Goal: Task Accomplishment & Management: Complete application form

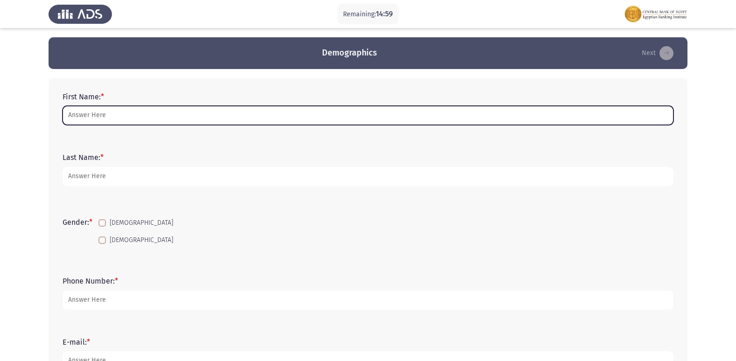
click at [169, 114] on input "First Name: *" at bounding box center [368, 115] width 611 height 19
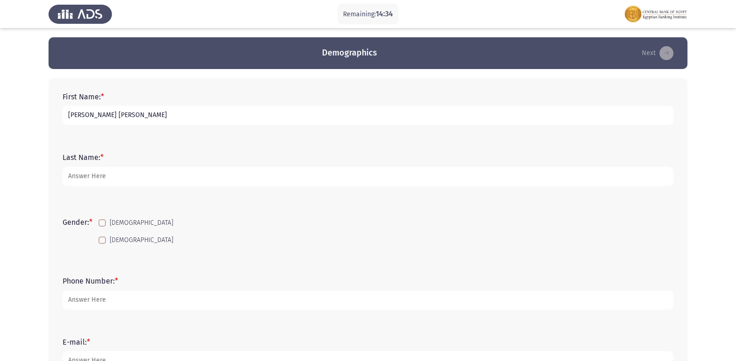
drag, startPoint x: 181, startPoint y: 116, endPoint x: 97, endPoint y: 114, distance: 84.1
click at [97, 114] on input "[PERSON_NAME] [PERSON_NAME]" at bounding box center [368, 115] width 611 height 19
type input "[PERSON_NAME] [PERSON_NAME]"
click at [106, 239] on span at bounding box center [102, 240] width 7 height 7
click at [102, 244] on input "[DEMOGRAPHIC_DATA]" at bounding box center [102, 244] width 0 height 0
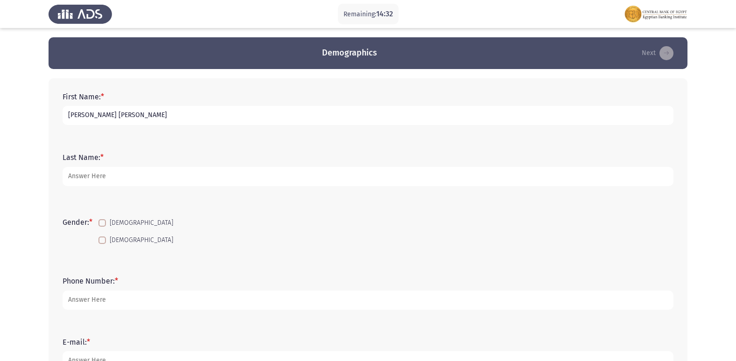
checkbox input "true"
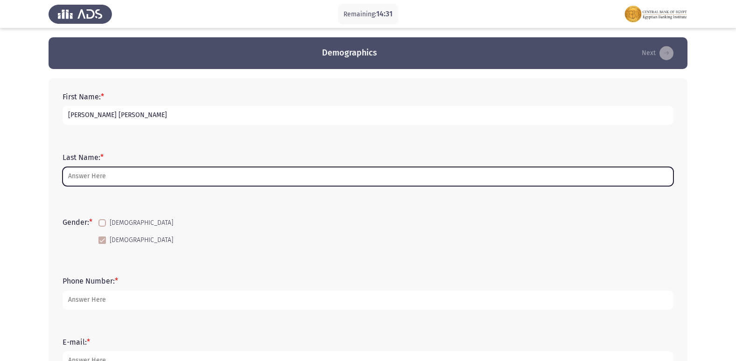
click at [92, 182] on input "Last Name: *" at bounding box center [368, 176] width 611 height 19
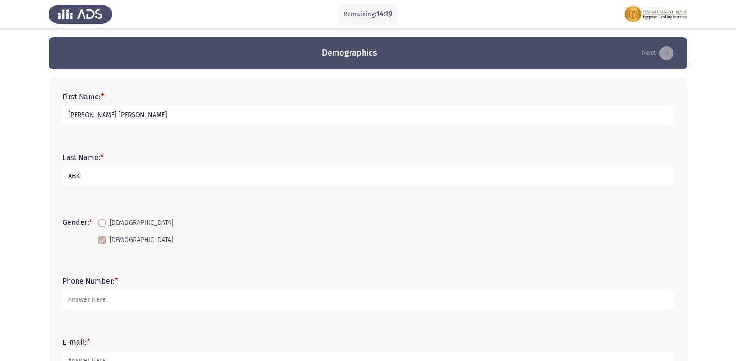
type input "ABK"
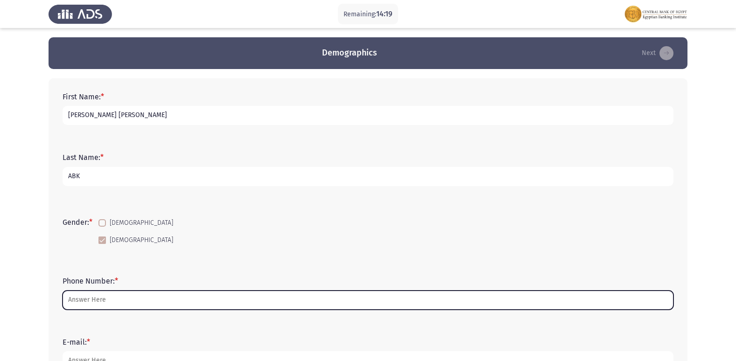
click at [142, 306] on input "Phone Number: *" at bounding box center [368, 300] width 611 height 19
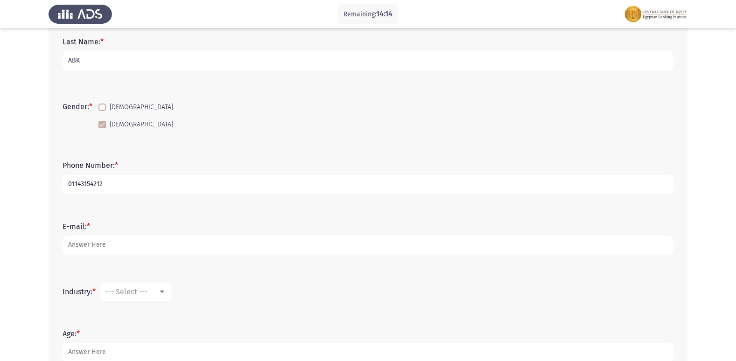
scroll to position [140, 0]
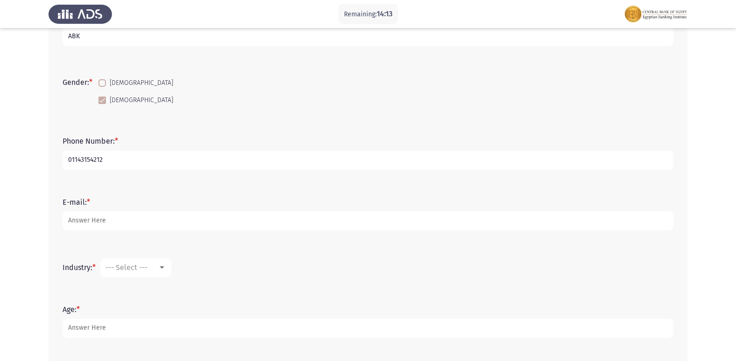
type input "01143154212"
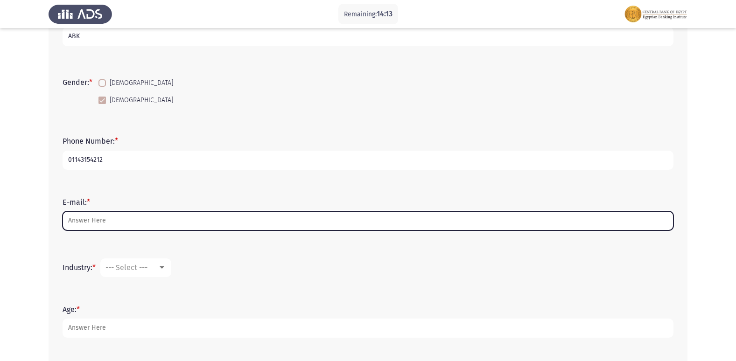
click at [121, 229] on input "E-mail: *" at bounding box center [368, 221] width 611 height 19
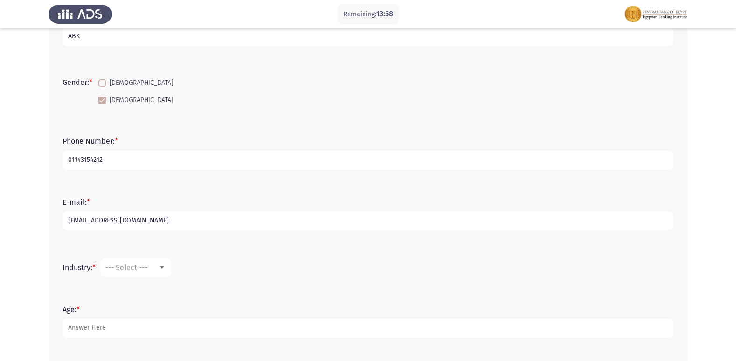
type input "[EMAIL_ADDRESS][DOMAIN_NAME]"
click at [141, 268] on span "--- Select ---" at bounding box center [127, 267] width 42 height 9
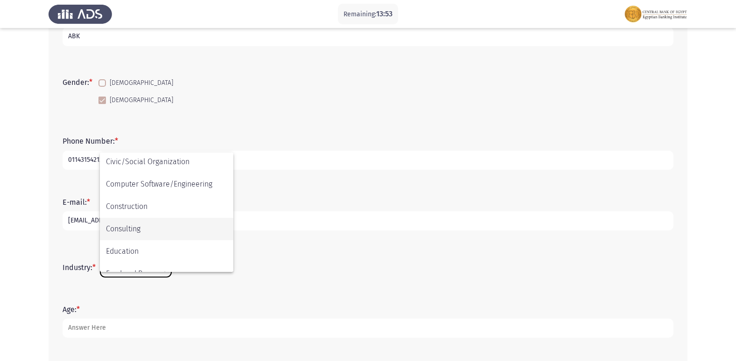
scroll to position [95, 0]
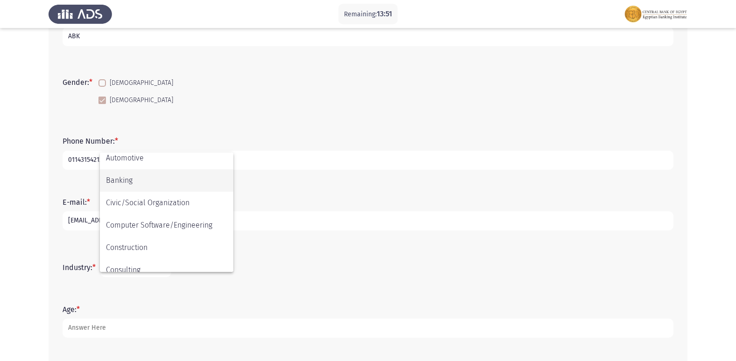
click at [174, 185] on span "Banking" at bounding box center [166, 180] width 121 height 22
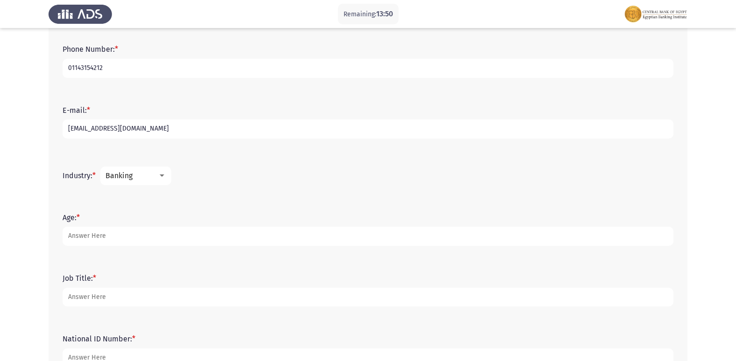
scroll to position [233, 0]
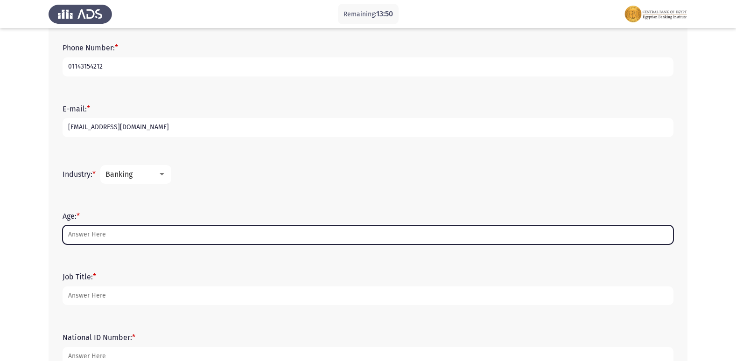
click at [145, 228] on input "Age: *" at bounding box center [368, 235] width 611 height 19
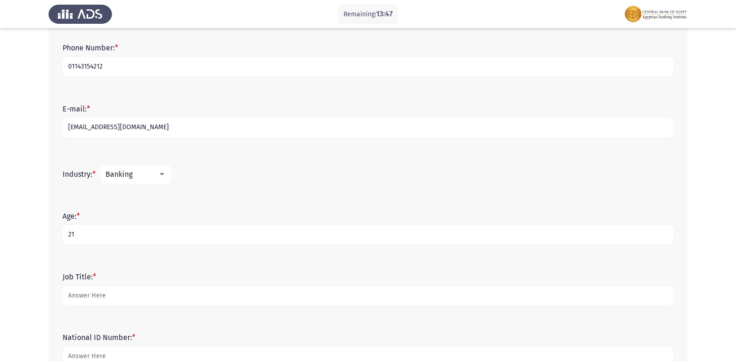
type input "21"
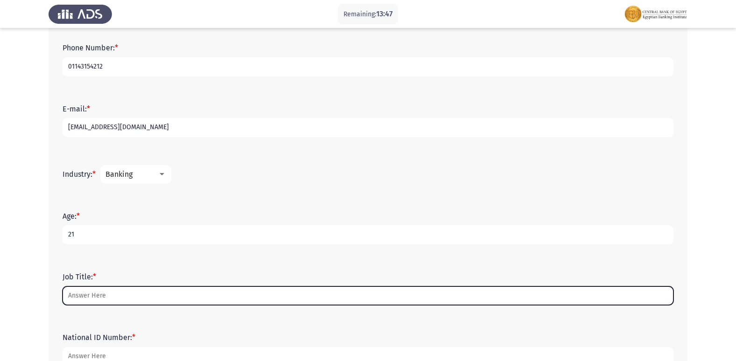
click at [115, 302] on input "Job Title: *" at bounding box center [368, 296] width 611 height 19
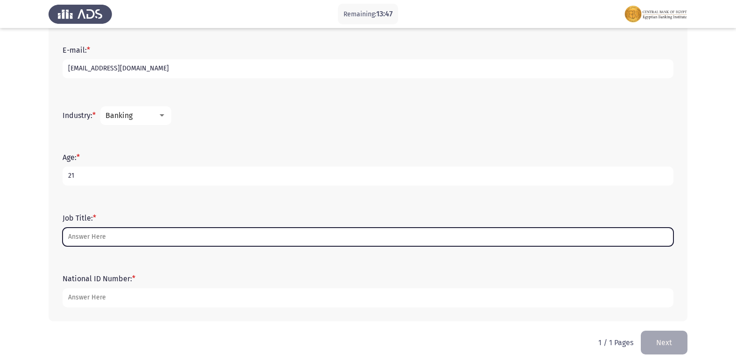
scroll to position [299, 0]
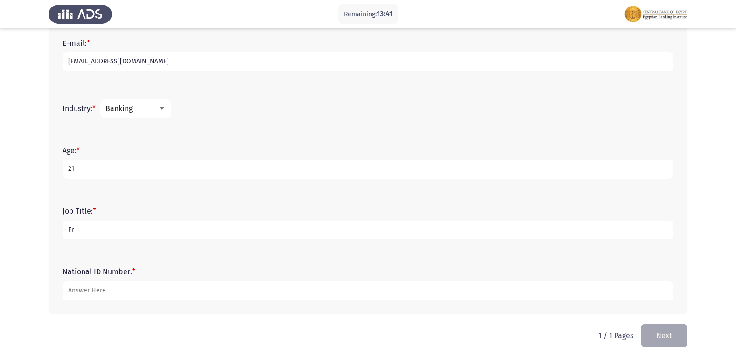
type input "F"
type input "Banker"
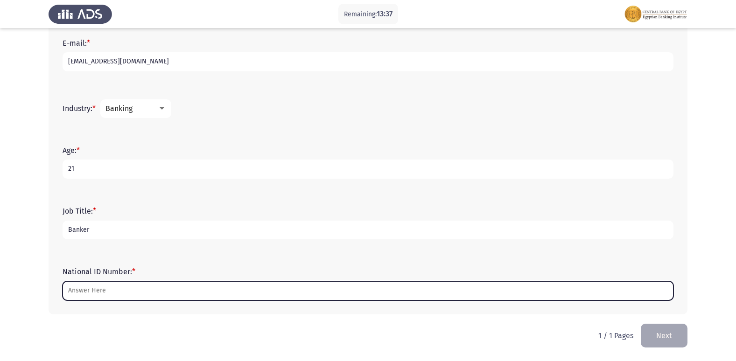
click at [124, 287] on input "National ID Number: *" at bounding box center [368, 291] width 611 height 19
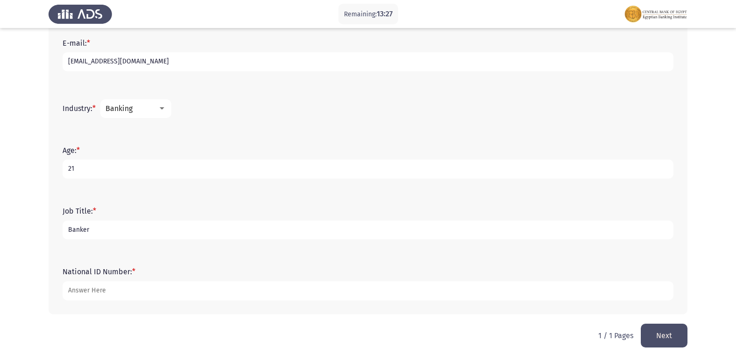
type input "[CREDIT_CARD_NUMBER]"
click at [678, 340] on button "Next" at bounding box center [664, 336] width 47 height 24
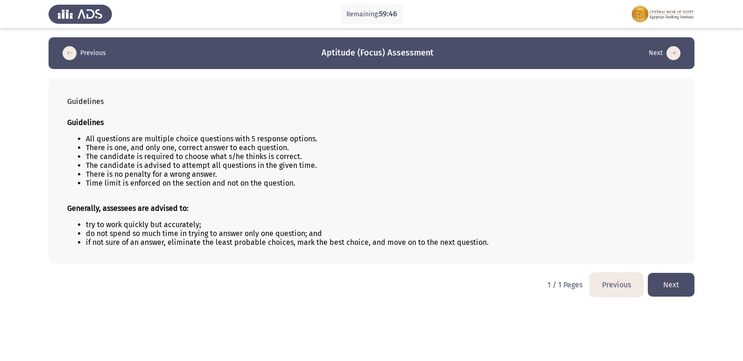
click at [669, 286] on button "Next" at bounding box center [671, 285] width 47 height 24
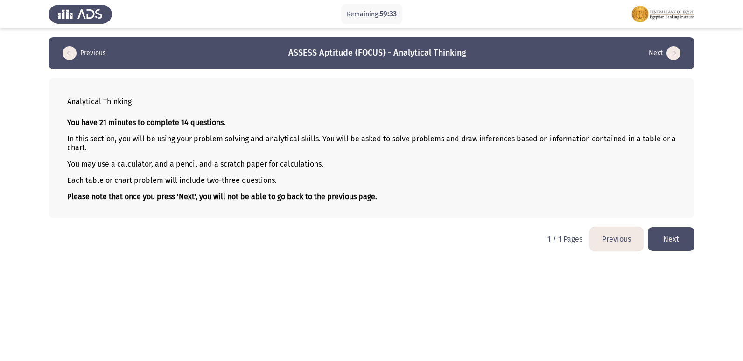
click at [678, 240] on button "Next" at bounding box center [671, 239] width 47 height 24
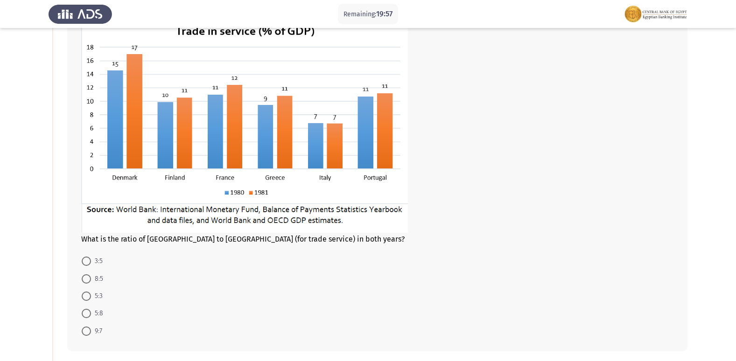
scroll to position [93, 0]
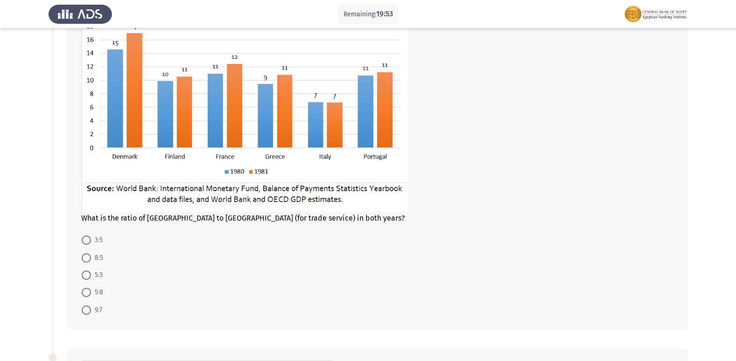
click at [24, 251] on app-assessment-container "Remaining: 19:53 Previous ASSESS Aptitude (FOCUS) - Analytical Thinking Next Wh…" at bounding box center [368, 298] width 736 height 708
click at [16, 280] on app-assessment-container "Remaining: 19:44 Previous ASSESS Aptitude (FOCUS) - Analytical Thinking Next Wh…" at bounding box center [368, 298] width 736 height 708
click at [89, 258] on span at bounding box center [86, 258] width 9 height 9
click at [89, 258] on input "8:5" at bounding box center [86, 258] width 9 height 9
radio input "true"
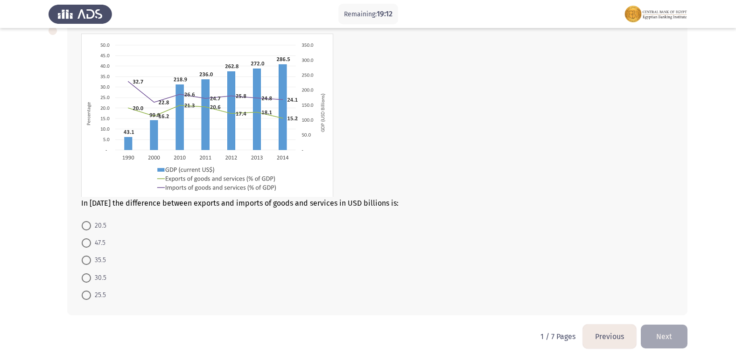
scroll to position [420, 0]
click at [429, 165] on div at bounding box center [377, 115] width 593 height 165
click at [85, 296] on span at bounding box center [86, 294] width 9 height 9
click at [85, 296] on input "25.5" at bounding box center [86, 294] width 9 height 9
radio input "true"
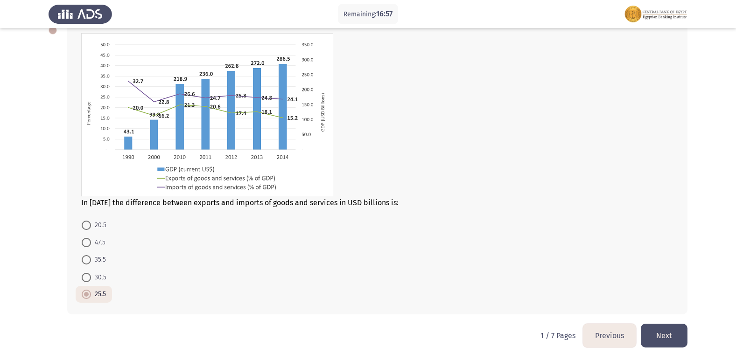
click at [650, 339] on button "Next" at bounding box center [664, 336] width 47 height 24
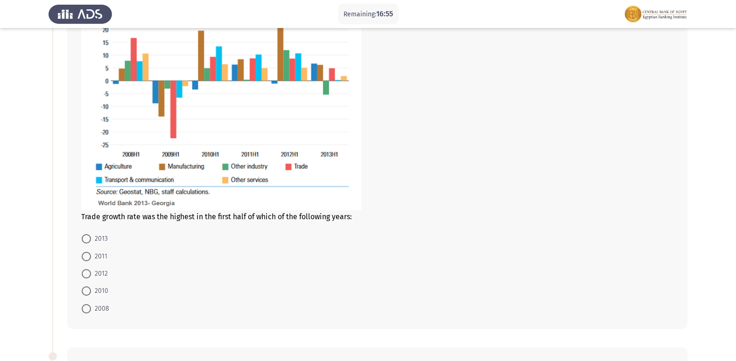
scroll to position [140, 0]
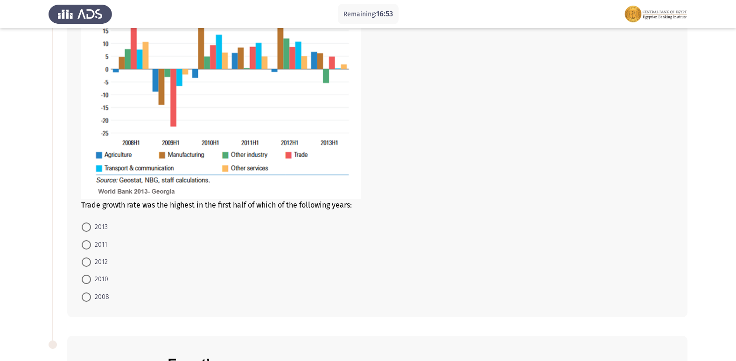
drag, startPoint x: 81, startPoint y: 208, endPoint x: 361, endPoint y: 206, distance: 280.2
click at [361, 206] on div "Trade growth rate was the highest in the first half of which of the following y…" at bounding box center [377, 205] width 593 height 9
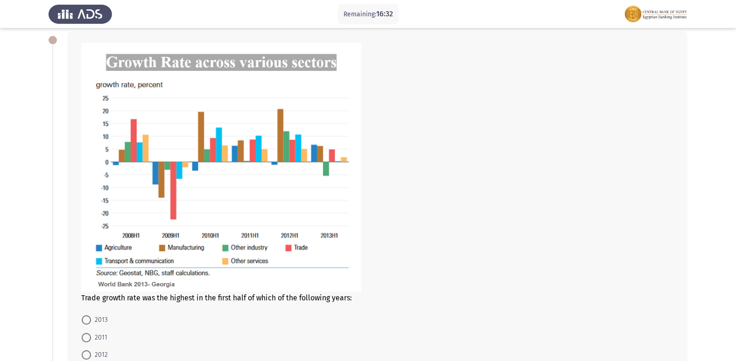
scroll to position [47, 0]
click at [88, 352] on span at bounding box center [86, 355] width 9 height 9
click at [88, 352] on input "2012" at bounding box center [86, 355] width 9 height 9
radio input "true"
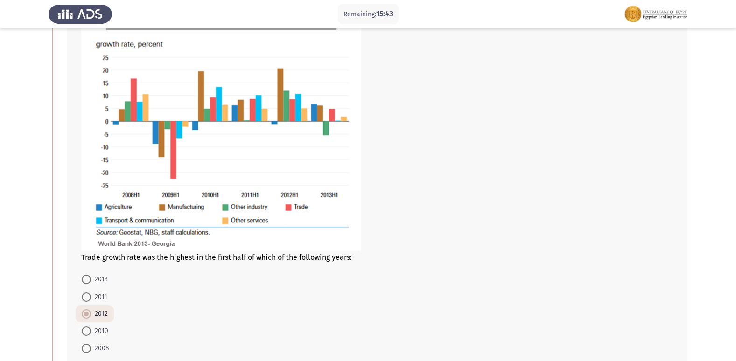
scroll to position [93, 0]
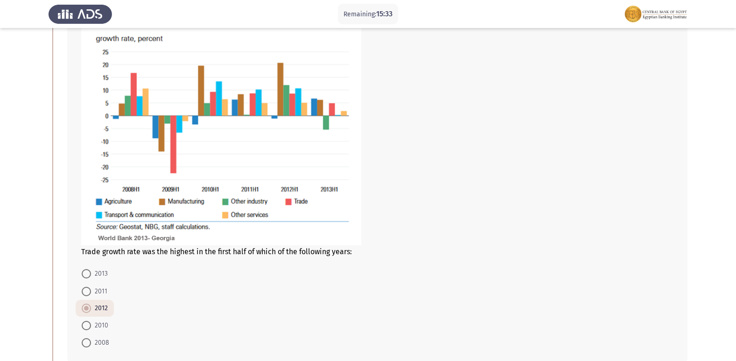
click at [87, 339] on span at bounding box center [86, 343] width 9 height 9
click at [87, 339] on input "2008" at bounding box center [86, 343] width 9 height 9
radio input "true"
click at [92, 252] on span "Trade growth rate was the highest in the first half of which of the following y…" at bounding box center [216, 251] width 271 height 9
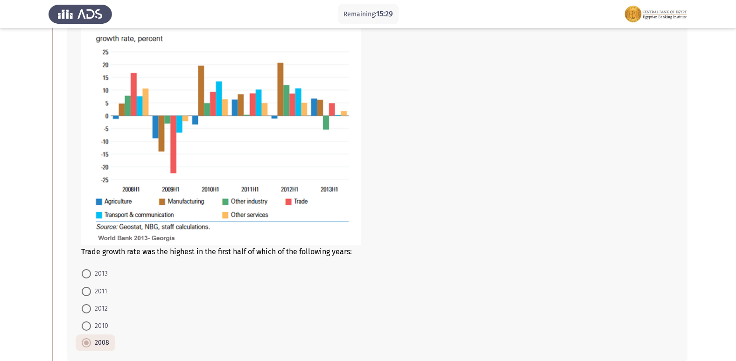
click at [93, 251] on span "Trade growth rate was the highest in the first half of which of the following y…" at bounding box center [216, 251] width 271 height 9
drag, startPoint x: 73, startPoint y: 251, endPoint x: 113, endPoint y: 252, distance: 40.2
click at [113, 252] on div "Trade growth rate was the highest in the first half of which of the following y…" at bounding box center [377, 174] width 621 height 378
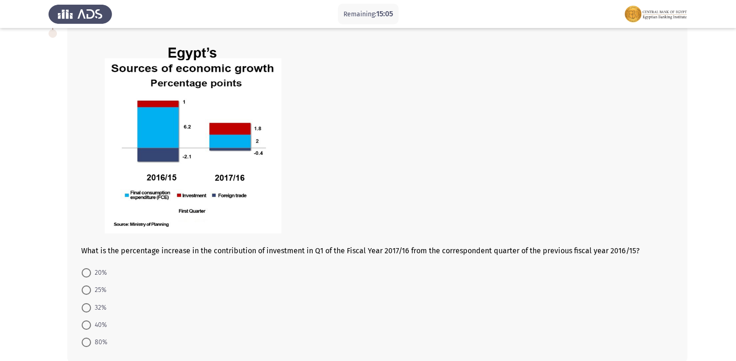
scroll to position [467, 0]
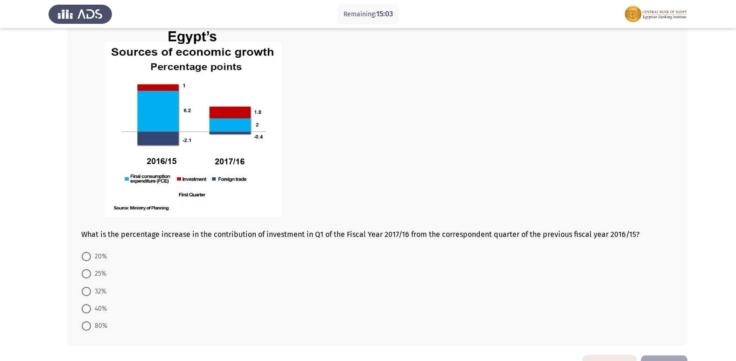
drag, startPoint x: 257, startPoint y: 233, endPoint x: 338, endPoint y: 234, distance: 80.8
click at [338, 234] on div "What is the percentage increase in the contribution of investment in Q1 of the …" at bounding box center [377, 129] width 593 height 219
click at [87, 324] on span at bounding box center [86, 326] width 9 height 9
click at [87, 324] on input "80%" at bounding box center [86, 326] width 9 height 9
radio input "true"
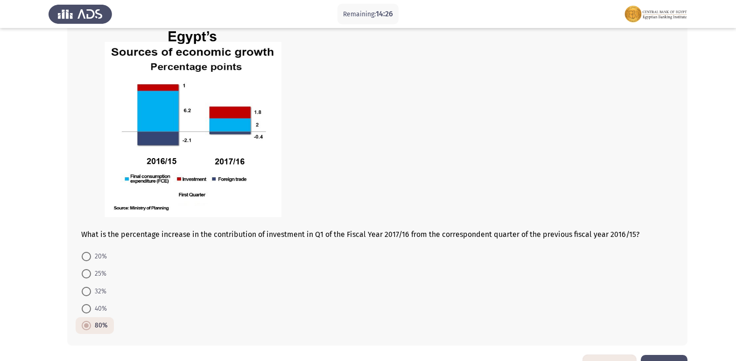
scroll to position [498, 0]
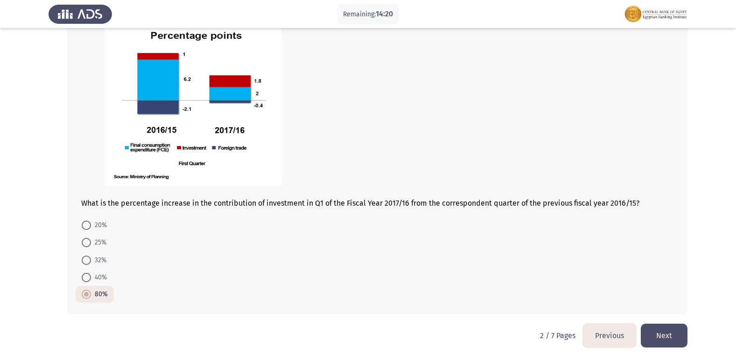
click at [677, 341] on button "Next" at bounding box center [664, 336] width 47 height 24
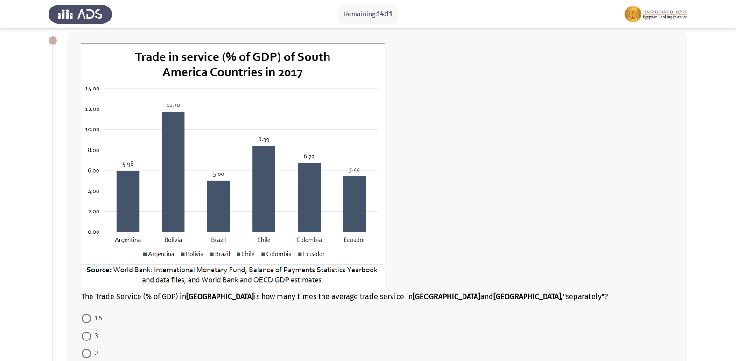
scroll to position [93, 0]
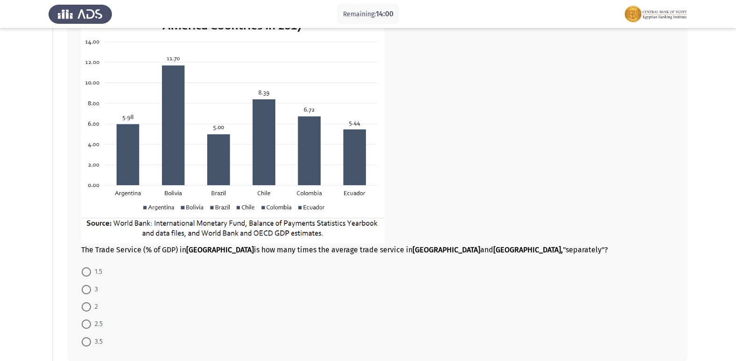
drag, startPoint x: 446, startPoint y: 250, endPoint x: 484, endPoint y: 255, distance: 38.2
click at [484, 255] on div "The Trade Service (% of GDP) in [GEOGRAPHIC_DATA] is how many times the average…" at bounding box center [377, 173] width 621 height 377
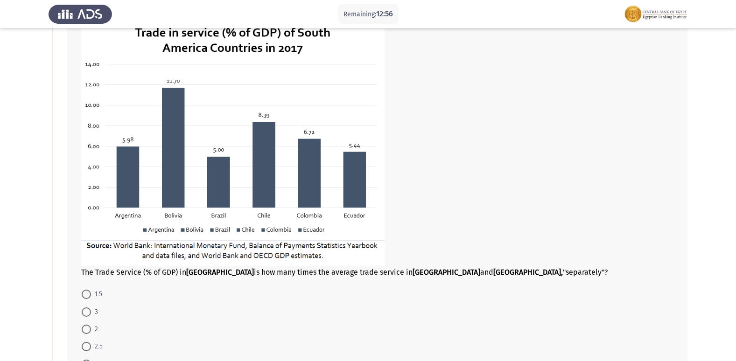
scroll to position [140, 0]
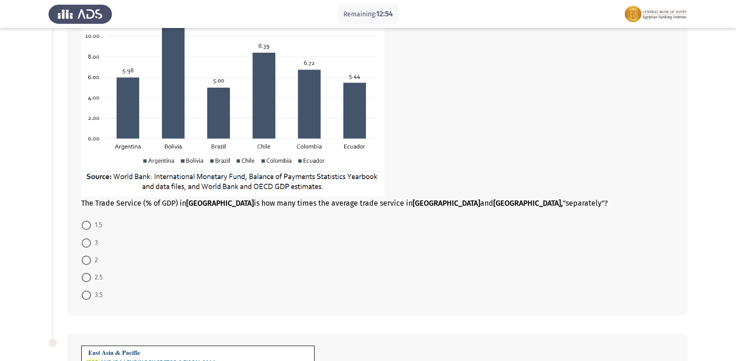
click at [52, 274] on div "The Trade Service (% of GDP) in [GEOGRAPHIC_DATA] is how many times the average…" at bounding box center [368, 127] width 639 height 396
click at [87, 261] on span at bounding box center [86, 260] width 9 height 9
click at [87, 261] on input "2" at bounding box center [86, 260] width 9 height 9
radio input "true"
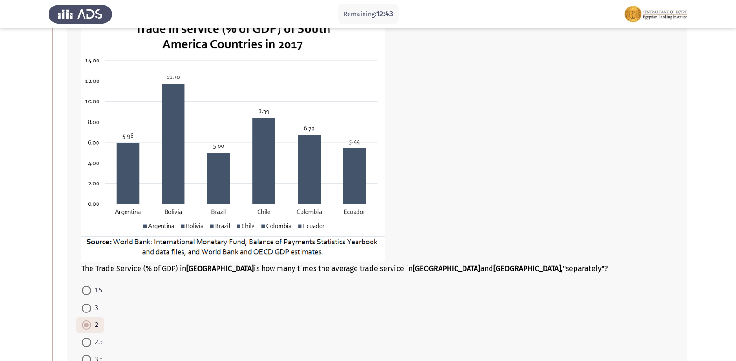
scroll to position [47, 0]
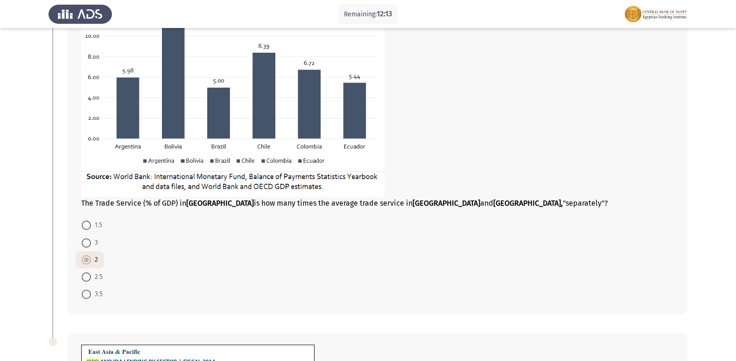
click at [40, 266] on app-assessment-container "Remaining: 12:13 Previous ASSESS Aptitude (FOCUS) - Analytical Thinking Next Th…" at bounding box center [368, 248] width 736 height 703
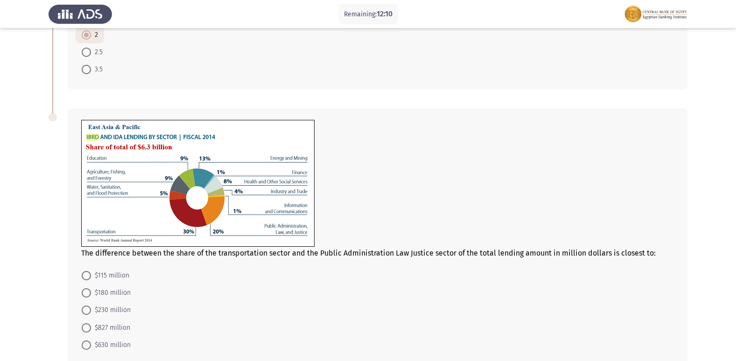
scroll to position [416, 0]
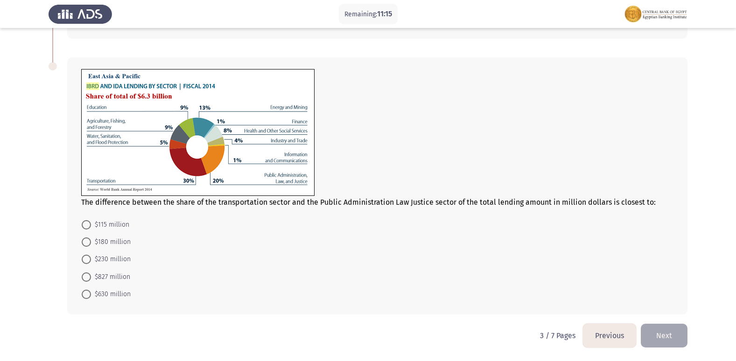
click at [80, 290] on mat-radio-button "$630 million" at bounding box center [106, 294] width 61 height 17
click at [89, 292] on span at bounding box center [86, 294] width 9 height 9
click at [89, 292] on input "$630 million" at bounding box center [86, 294] width 9 height 9
radio input "true"
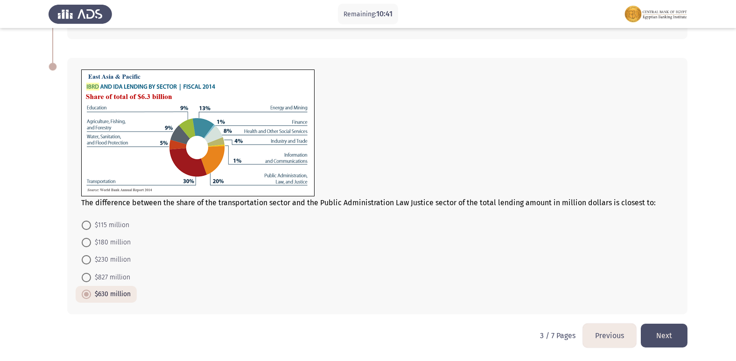
click at [677, 331] on button "Next" at bounding box center [664, 336] width 47 height 24
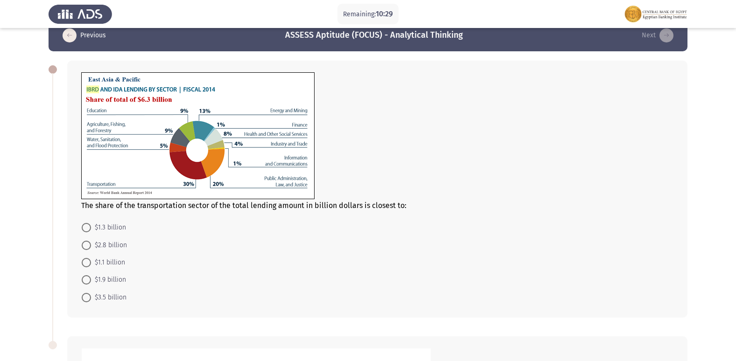
scroll to position [47, 0]
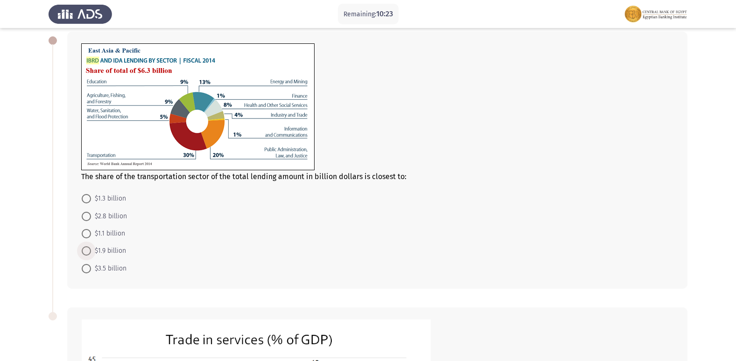
click at [84, 248] on span at bounding box center [86, 251] width 9 height 9
click at [84, 248] on input "$1.9 billion" at bounding box center [86, 251] width 9 height 9
radio input "true"
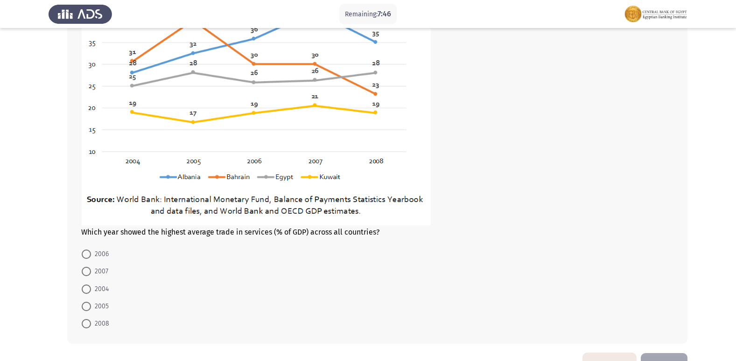
scroll to position [420, 0]
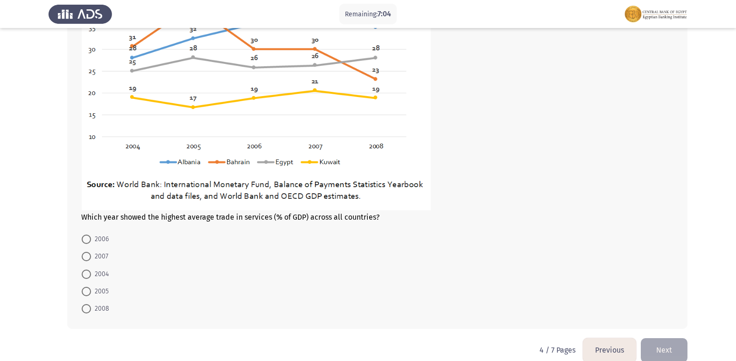
click at [85, 261] on span at bounding box center [86, 256] width 9 height 9
click at [85, 261] on input "2007" at bounding box center [86, 256] width 9 height 9
radio input "true"
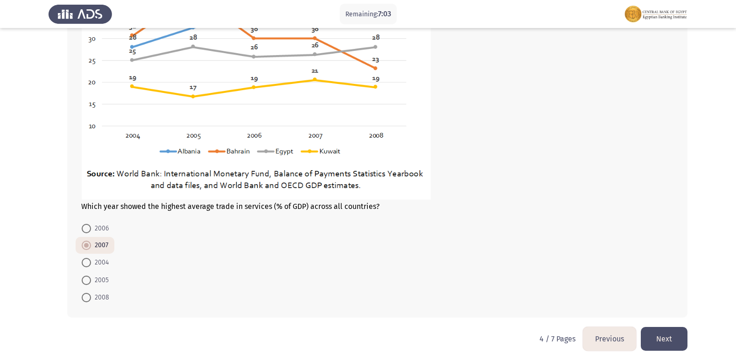
scroll to position [434, 0]
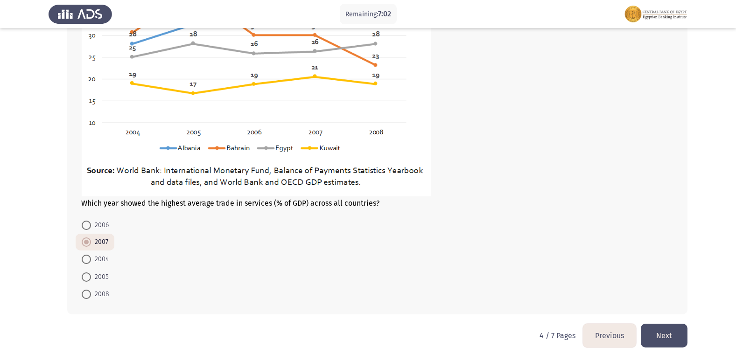
click at [663, 329] on button "Next" at bounding box center [664, 336] width 47 height 24
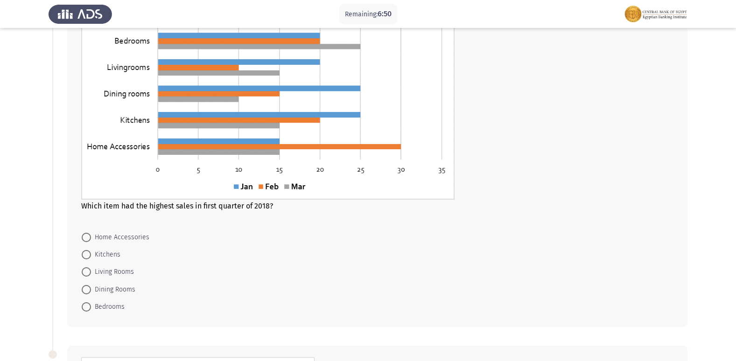
scroll to position [47, 0]
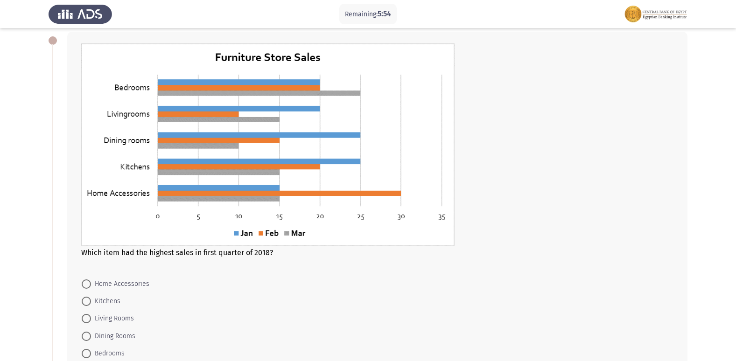
click at [272, 163] on img at bounding box center [268, 144] width 374 height 203
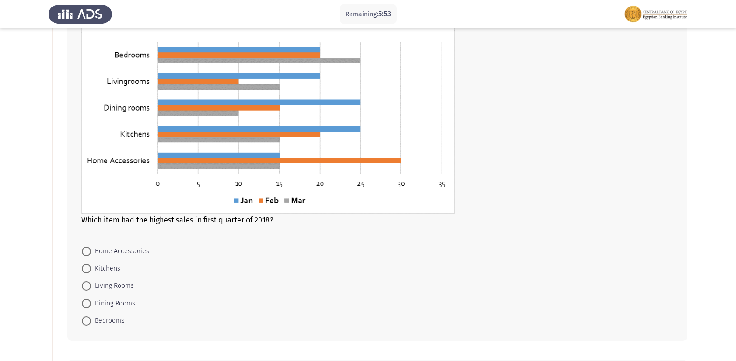
scroll to position [93, 0]
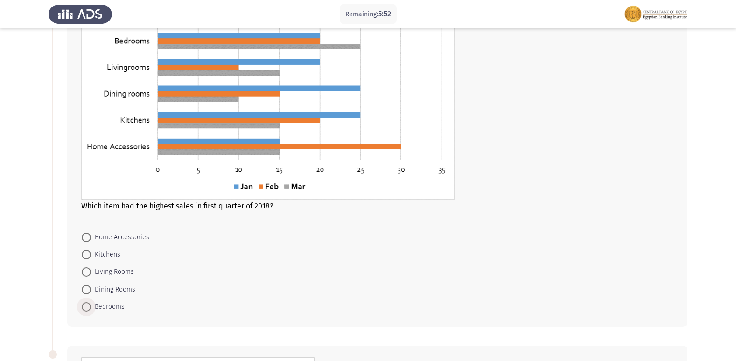
click at [87, 309] on span at bounding box center [86, 307] width 9 height 9
click at [87, 309] on input "Bedrooms" at bounding box center [86, 307] width 9 height 9
radio input "true"
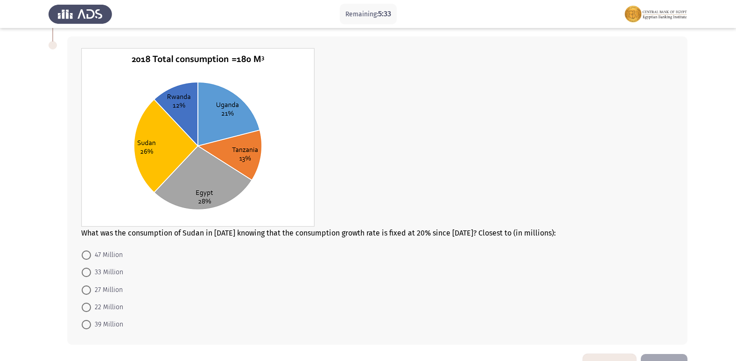
scroll to position [386, 0]
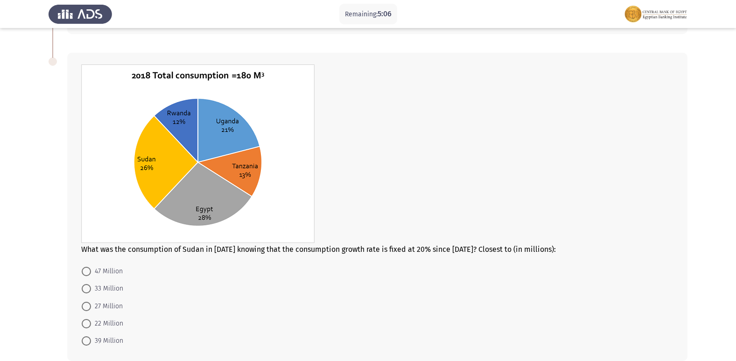
click at [235, 263] on form "47 Million 33 Million 27 Million 22 Million 39 Million" at bounding box center [377, 306] width 593 height 87
drag, startPoint x: 30, startPoint y: 302, endPoint x: 35, endPoint y: 297, distance: 6.3
click at [30, 302] on app-assessment-container "Remaining: 4:57 Previous ASSESS Aptitude (FOCUS) - Analytical Thinking Next Whi…" at bounding box center [368, 11] width 736 height 720
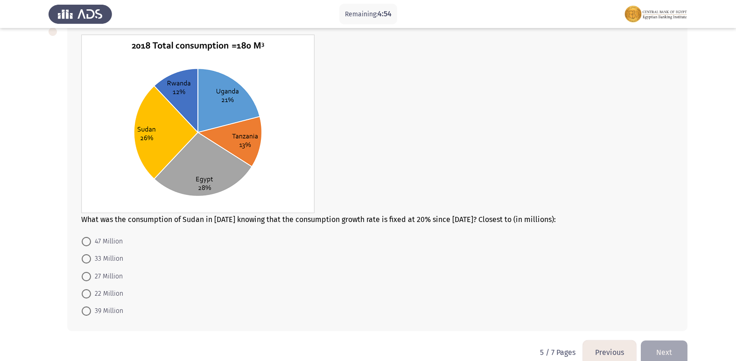
scroll to position [433, 0]
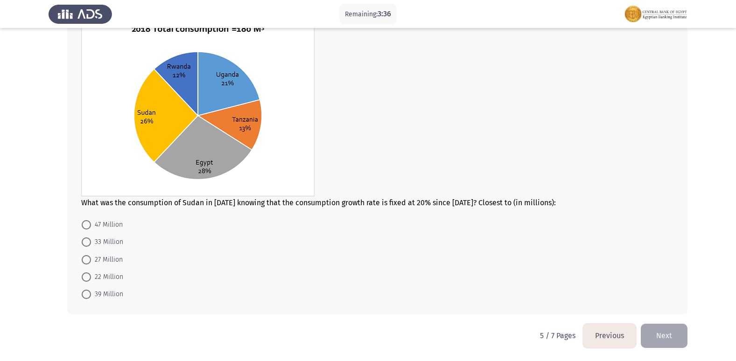
click at [397, 128] on div at bounding box center [377, 108] width 593 height 181
click at [83, 274] on span at bounding box center [86, 277] width 9 height 9
click at [83, 274] on input "22 Million" at bounding box center [86, 277] width 9 height 9
radio input "true"
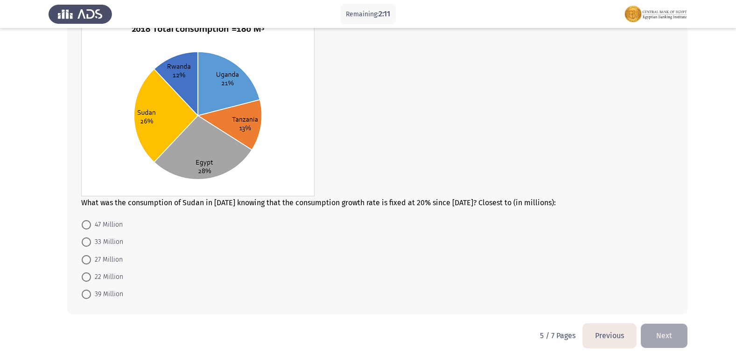
scroll to position [432, 0]
click at [682, 338] on button "Next" at bounding box center [664, 336] width 47 height 24
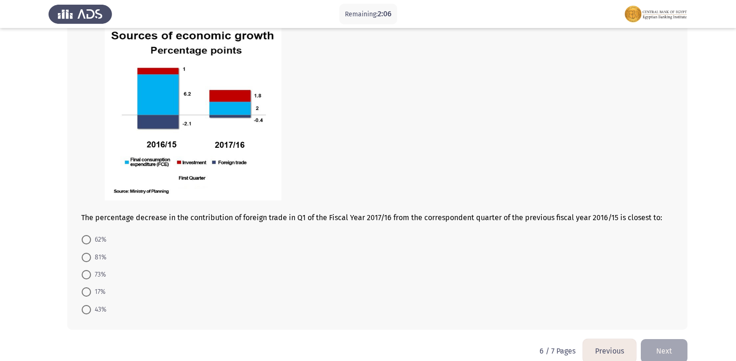
scroll to position [500, 0]
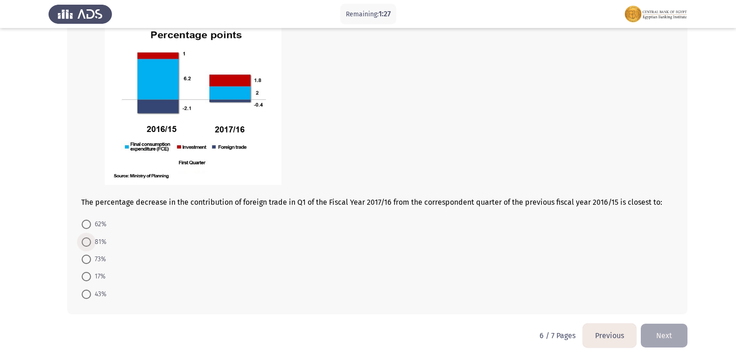
click at [85, 242] on span at bounding box center [86, 242] width 9 height 9
click at [85, 242] on input "81%" at bounding box center [86, 242] width 9 height 9
radio input "true"
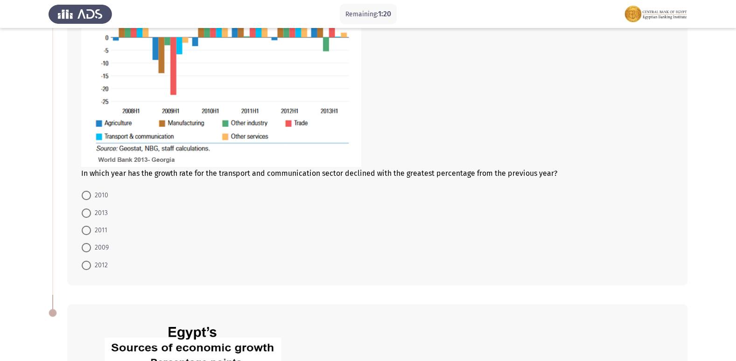
scroll to position [125, 0]
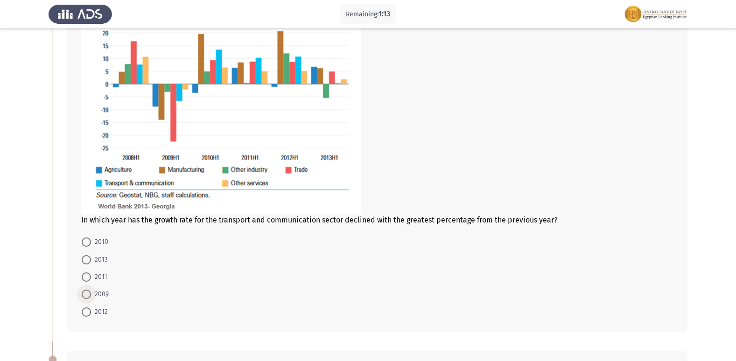
click at [85, 290] on span at bounding box center [86, 294] width 9 height 9
click at [85, 290] on input "2009" at bounding box center [86, 294] width 9 height 9
radio input "true"
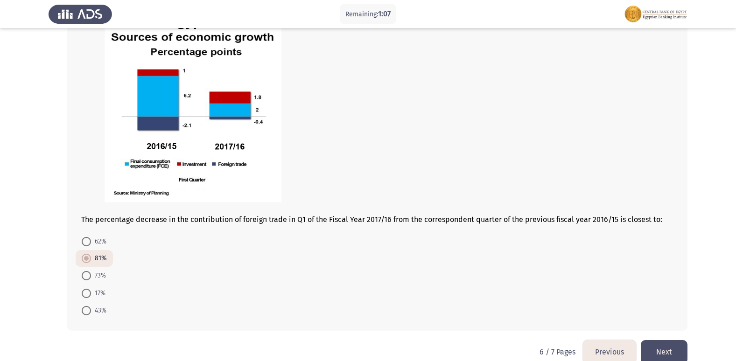
scroll to position [498, 0]
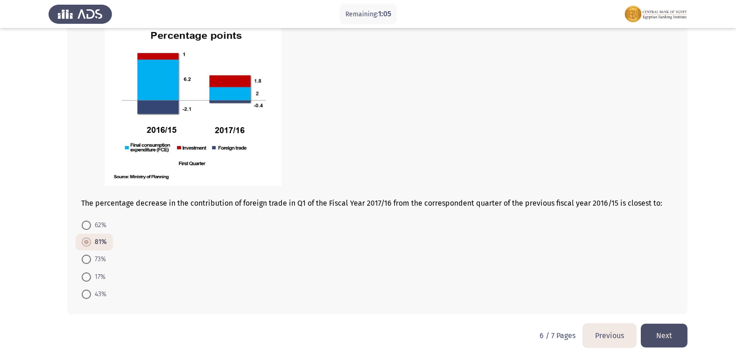
click at [670, 332] on button "Next" at bounding box center [664, 336] width 47 height 24
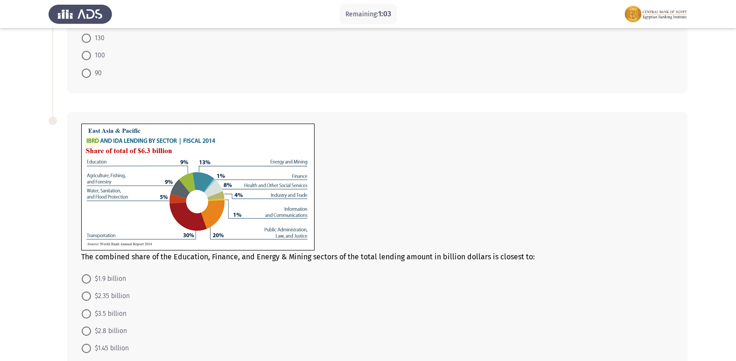
scroll to position [285, 0]
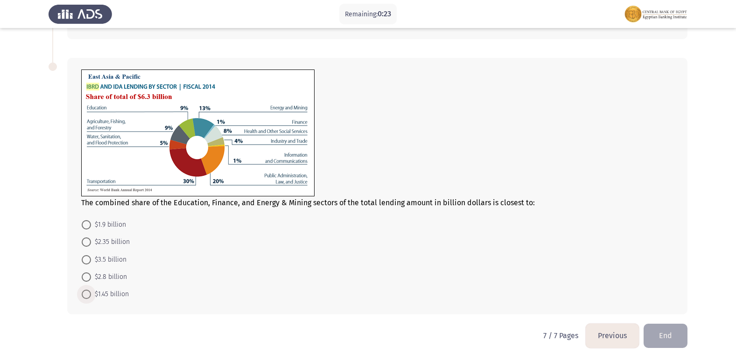
click at [83, 296] on span at bounding box center [86, 294] width 9 height 9
click at [83, 296] on input "$1.45 billion" at bounding box center [86, 294] width 9 height 9
radio input "true"
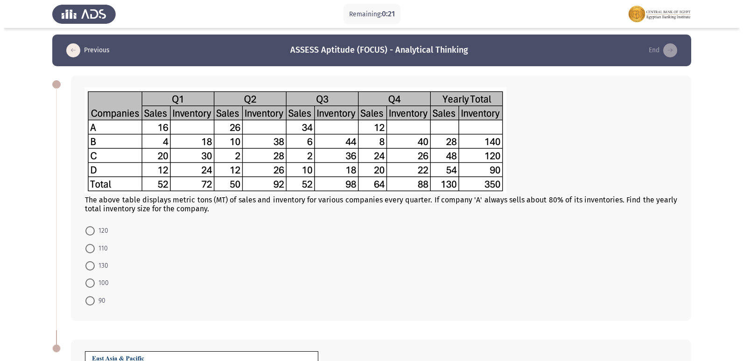
scroll to position [0, 0]
